Goal: Information Seeking & Learning: Learn about a topic

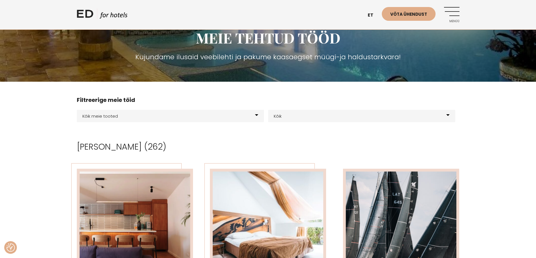
scroll to position [56, 0]
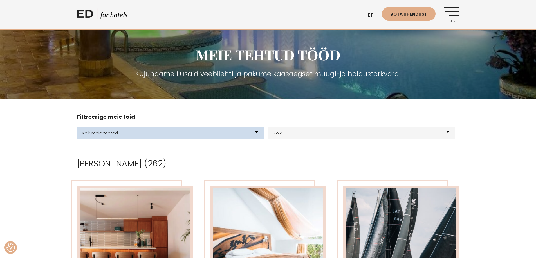
click at [116, 136] on select "Kõik meie tooted BOUK BOOKING BOUK PMS Kodulehed Näidis kodulehe kujunduspõhjad…" at bounding box center [170, 133] width 187 height 12
select select "165"
click at [77, 127] on select "Kõik meie tooted BOUK BOOKING BOUK PMS Kodulehed Näidis kodulehe kujunduspõhjad…" at bounding box center [170, 133] width 187 height 12
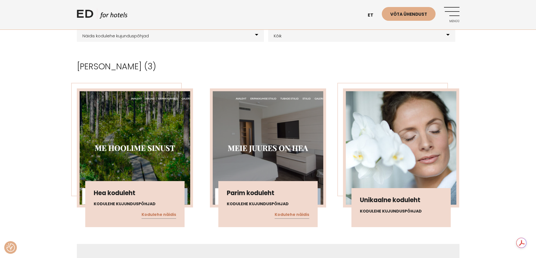
scroll to position [169, 0]
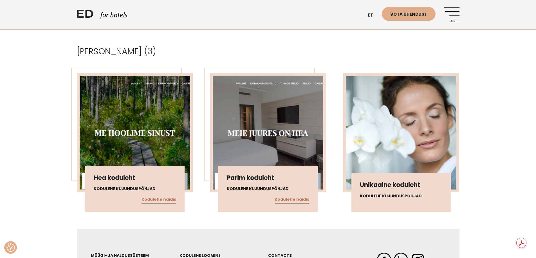
click at [407, 141] on img at bounding box center [401, 132] width 111 height 113
click at [395, 192] on div "Unikaalne koduleht Kodulehe kujunduspõhjad" at bounding box center [400, 192] width 99 height 39
click at [291, 197] on link "Kodulehe näidis" at bounding box center [291, 199] width 35 height 7
click at [157, 202] on link "Kodulehe näidis" at bounding box center [158, 199] width 35 height 7
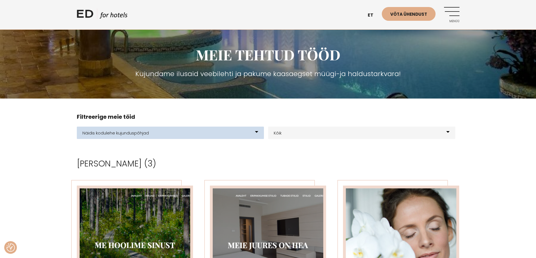
click at [120, 132] on select "Kõik meie tooted BOUK BOOKING BOUK PMS Kodulehed Näidis kodulehe kujunduspõhjad…" at bounding box center [170, 133] width 187 height 12
select select "21"
click at [77, 127] on select "Kõik meie tooted BOUK BOOKING BOUK PMS Kodulehed Näidis kodulehe kujunduspõhjad…" at bounding box center [170, 133] width 187 height 12
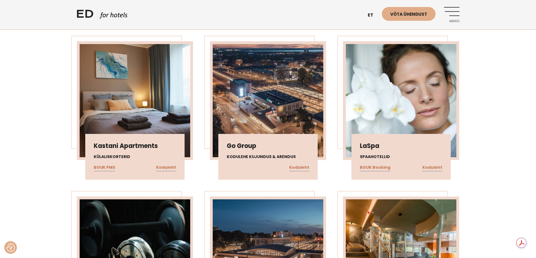
scroll to position [984, 0]
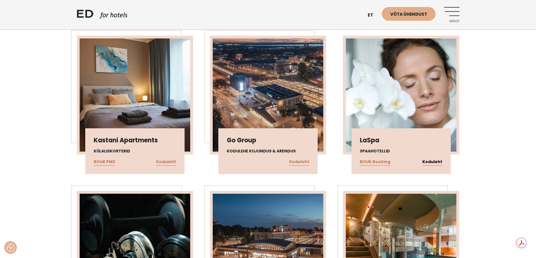
click at [431, 161] on link "Koduleht" at bounding box center [432, 162] width 20 height 7
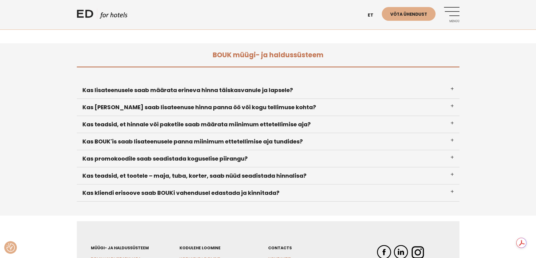
scroll to position [225, 0]
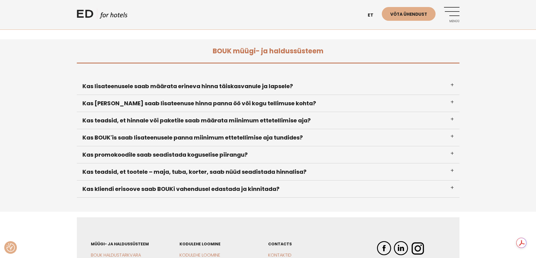
click at [437, 188] on h3 "Kas kliendi erisoove saab BOUKi vahendusel edastada ja kinnitada?" at bounding box center [268, 189] width 382 height 17
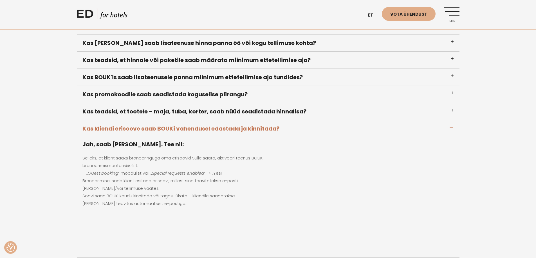
scroll to position [309, 0]
